Goal: Task Accomplishment & Management: Use online tool/utility

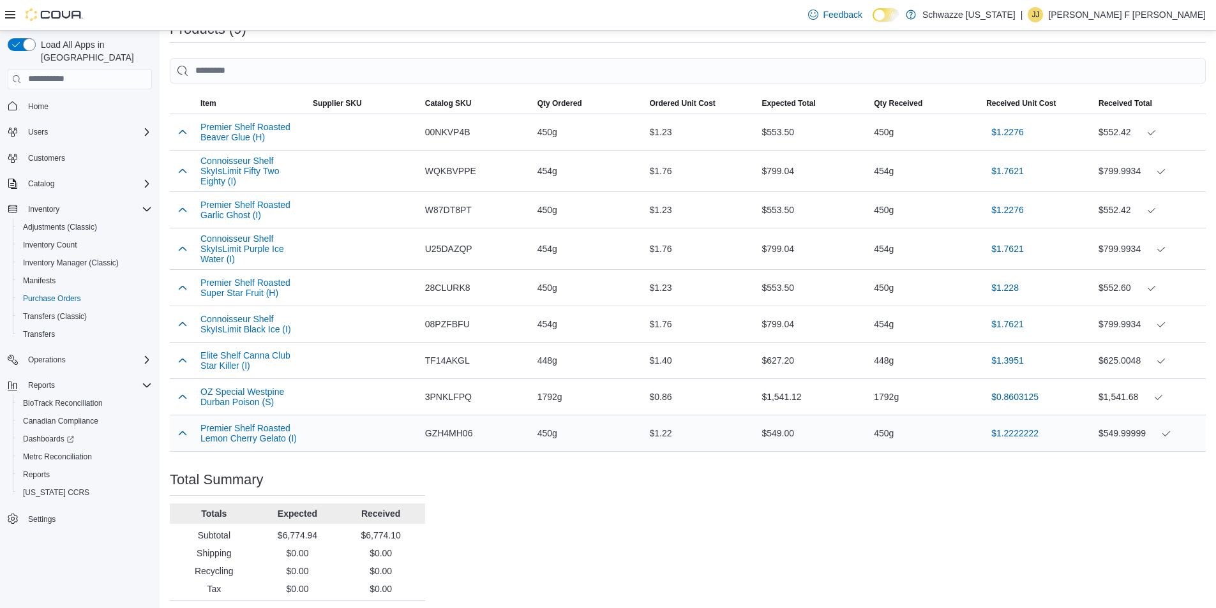
scroll to position [410, 0]
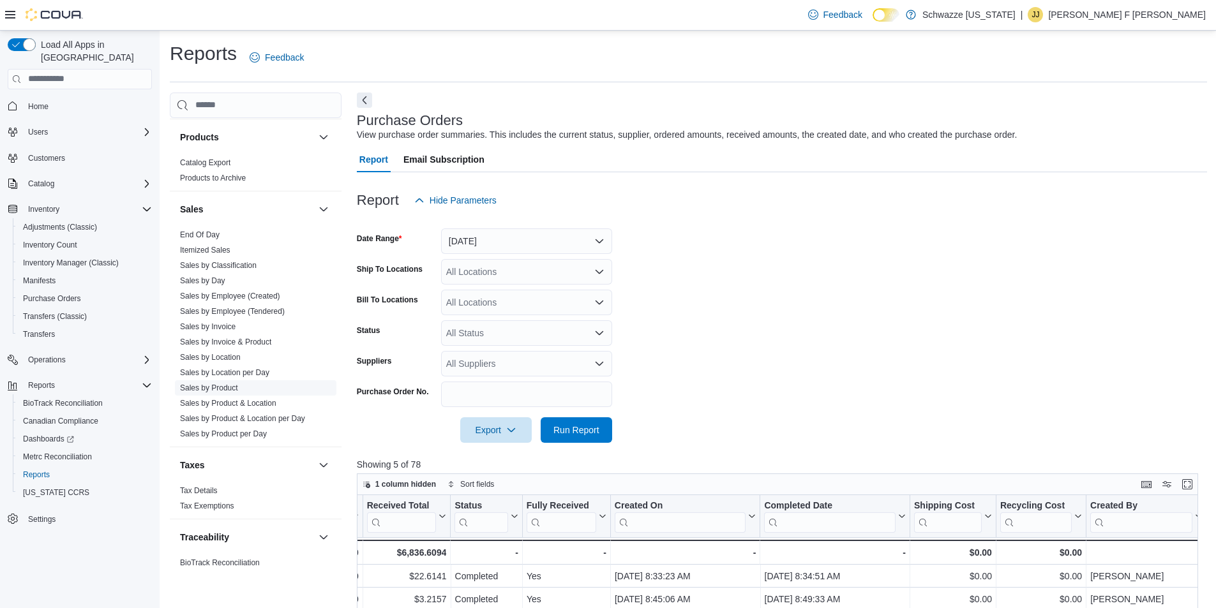
scroll to position [831, 0]
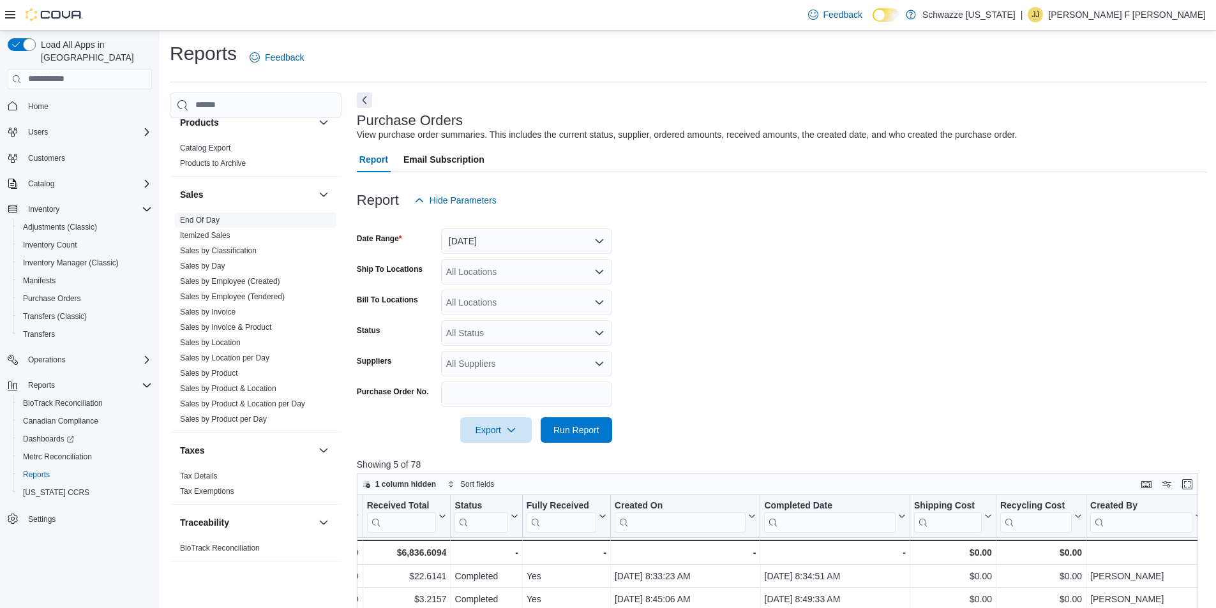
click at [200, 218] on link "End Of Day" at bounding box center [200, 220] width 40 height 9
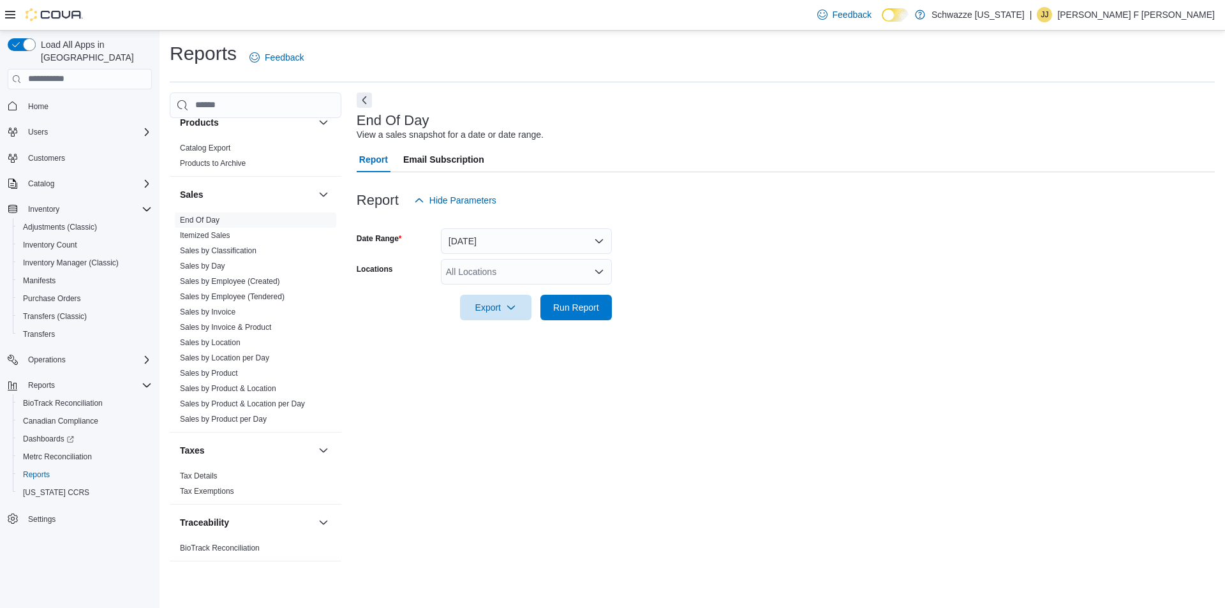
click at [509, 266] on div "All Locations" at bounding box center [526, 272] width 171 height 26
type input "****"
click at [522, 295] on span "SB - [GEOGRAPHIC_DATA]" at bounding box center [531, 293] width 113 height 13
click at [782, 254] on form "Date Range [DATE] Locations SB - [GEOGRAPHIC_DATA] Export Run Report" at bounding box center [786, 266] width 858 height 107
click at [602, 314] on span "Run Report" at bounding box center [576, 307] width 56 height 26
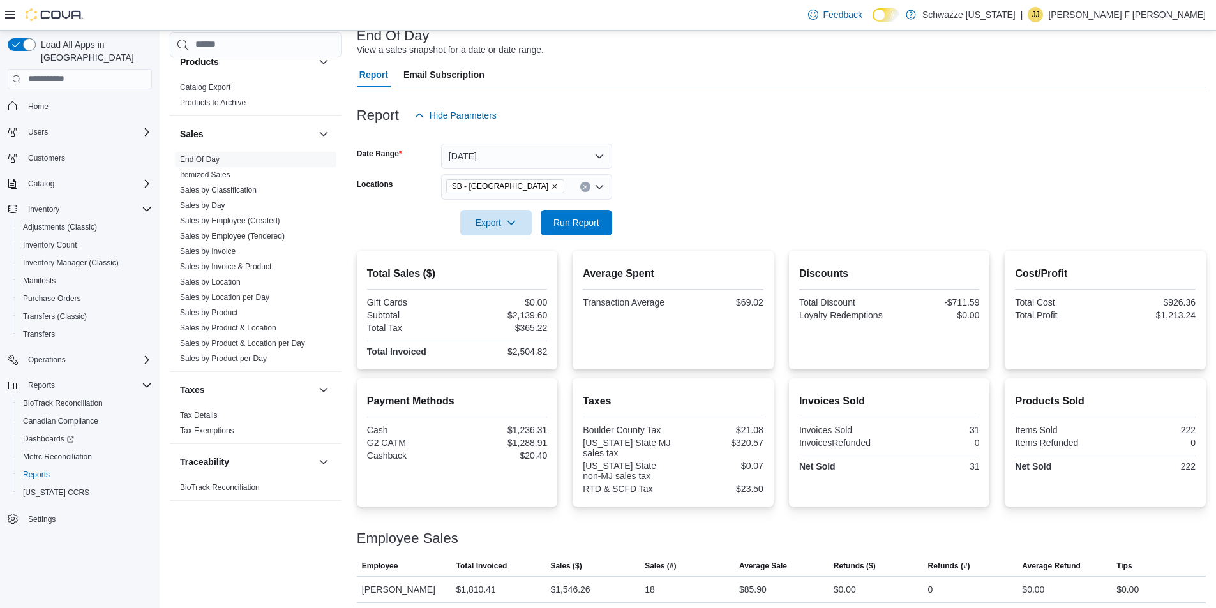
scroll to position [116, 0]
